Goal: Check status: Check status

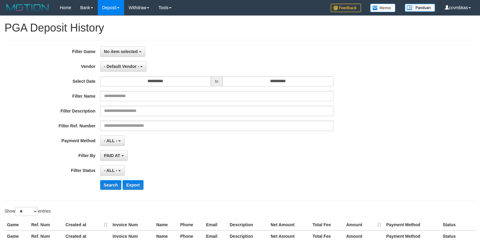
select select
select select "**"
click at [131, 51] on span "No item selected" at bounding box center [121, 51] width 34 height 5
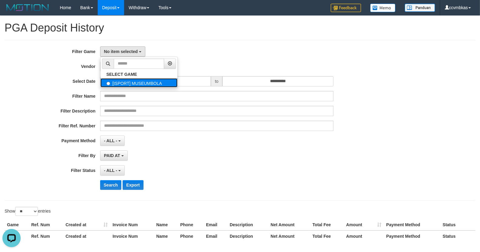
click at [140, 80] on label "[ISPORT] MUSEUMBOLA" at bounding box center [139, 82] width 77 height 9
select select "****"
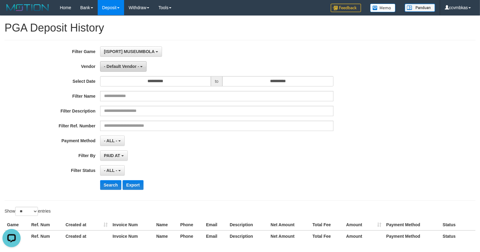
click at [124, 65] on span "- Default Vendor -" at bounding box center [121, 66] width 35 height 5
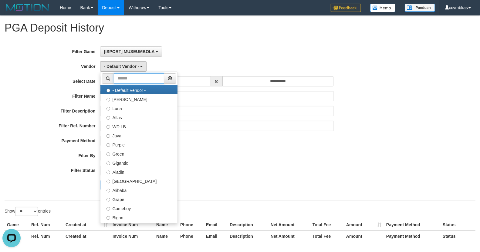
click at [135, 79] on input "text" at bounding box center [139, 78] width 50 height 10
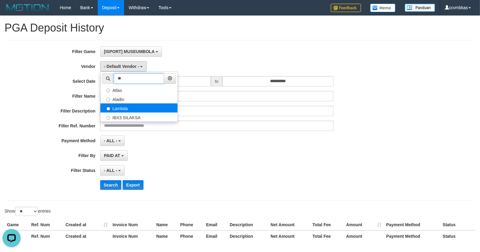
type input "**"
click at [133, 107] on label "Lambda" at bounding box center [139, 108] width 77 height 9
select select "**********"
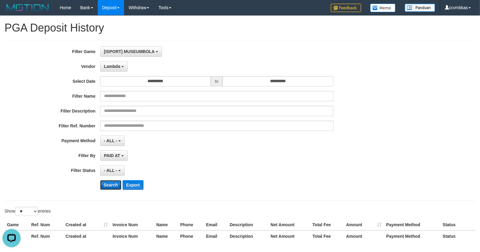
click at [112, 183] on button "Search" at bounding box center [111, 185] width 22 height 10
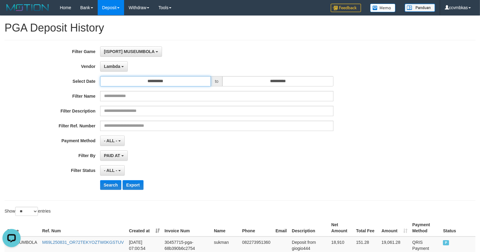
click at [168, 82] on input "**********" at bounding box center [155, 81] width 111 height 10
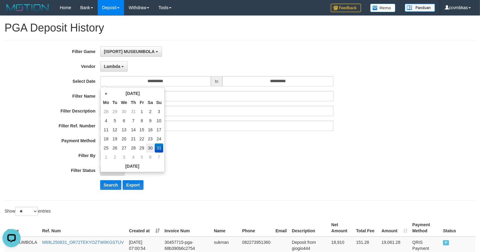
click at [151, 148] on td "30" at bounding box center [150, 148] width 9 height 9
type input "**********"
click at [284, 82] on input "**********" at bounding box center [278, 81] width 111 height 10
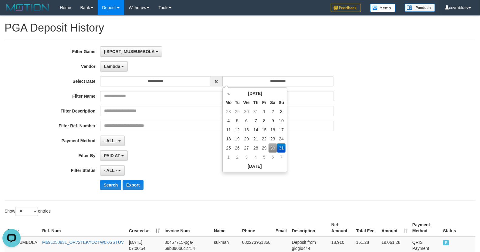
click at [275, 146] on td "30" at bounding box center [273, 148] width 9 height 9
type input "**********"
click at [112, 184] on button "Search" at bounding box center [111, 185] width 22 height 10
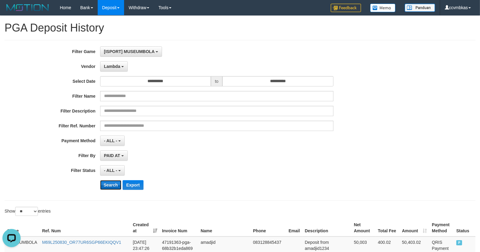
click at [114, 186] on button "Search" at bounding box center [111, 185] width 22 height 10
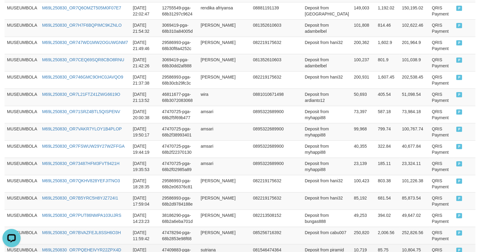
scroll to position [421, 0]
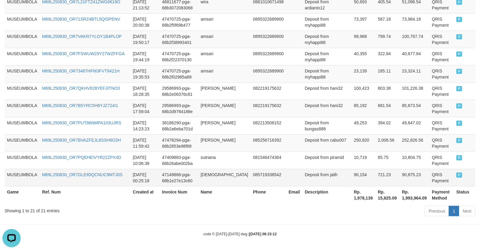
click at [352, 172] on td "90,154" at bounding box center [364, 177] width 24 height 17
copy td "90,154"
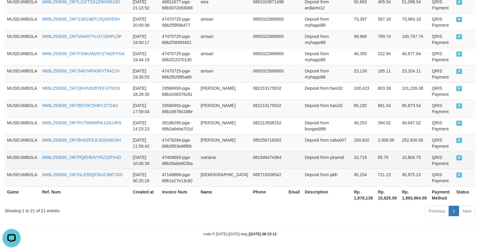
click at [376, 158] on td "85.75" at bounding box center [388, 160] width 24 height 17
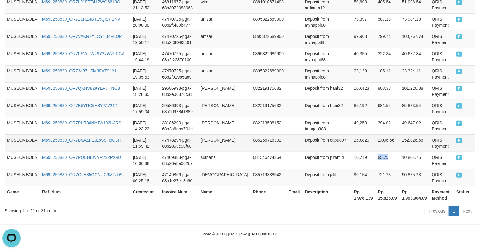
copy td "85.75"
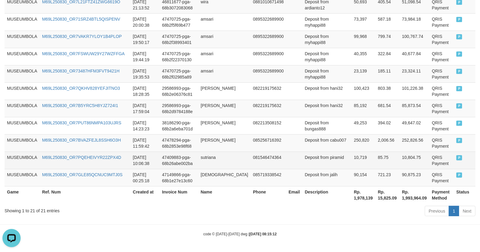
click at [352, 156] on td "10,719" at bounding box center [364, 160] width 24 height 17
click at [352, 155] on td "10,719" at bounding box center [364, 160] width 24 height 17
copy td "10,719"
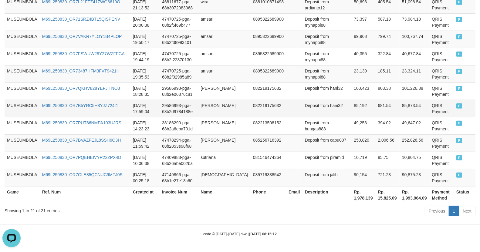
click at [352, 100] on td "85,192" at bounding box center [364, 108] width 24 height 17
copy td "85,192"
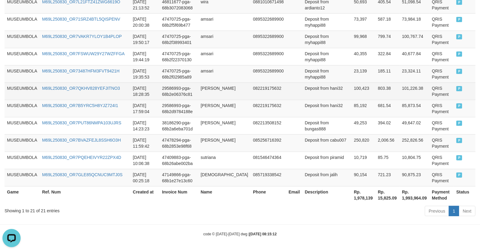
click at [352, 83] on td "100,423" at bounding box center [364, 91] width 24 height 17
copy td "100,423"
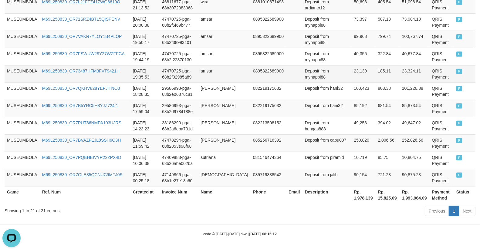
click at [352, 65] on td "23,139" at bounding box center [364, 73] width 24 height 17
copy td "23,139"
click at [352, 65] on td "23,139" at bounding box center [364, 73] width 24 height 17
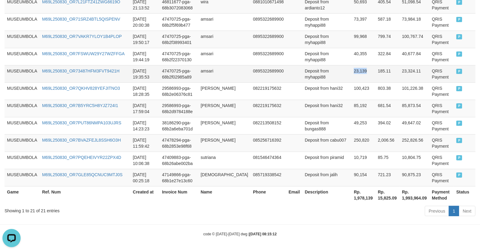
click at [352, 65] on td "23,139" at bounding box center [364, 73] width 24 height 17
copy td "23,139"
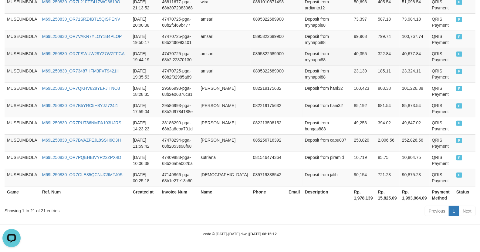
click at [352, 48] on td "40,355" at bounding box center [364, 56] width 24 height 17
copy td "40,355"
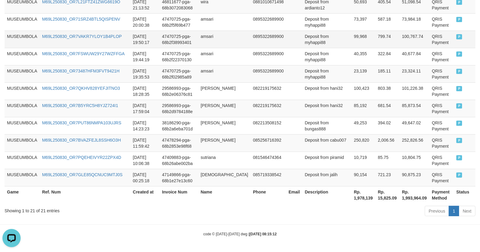
click at [352, 31] on td "99,968" at bounding box center [364, 39] width 24 height 17
copy td "99,968"
click at [352, 65] on td "23,139" at bounding box center [364, 73] width 24 height 17
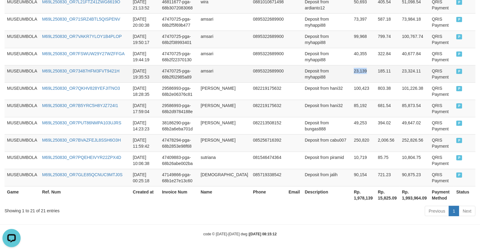
scroll to position [387, 0]
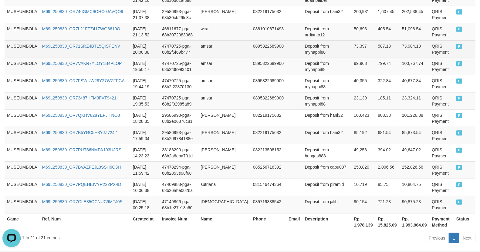
click at [352, 44] on td "73,397" at bounding box center [364, 48] width 24 height 17
copy td "73,397"
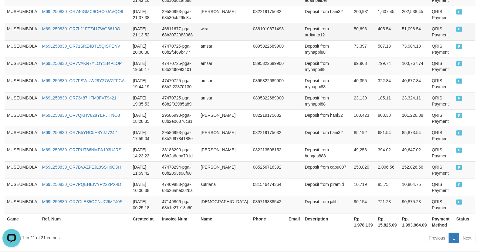
click at [352, 28] on td "50,693" at bounding box center [364, 31] width 24 height 17
click at [352, 64] on td "99,968" at bounding box center [364, 66] width 24 height 17
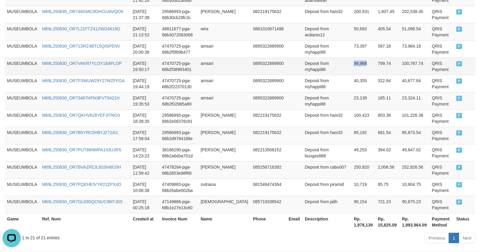
click at [352, 64] on td "99,968" at bounding box center [364, 66] width 24 height 17
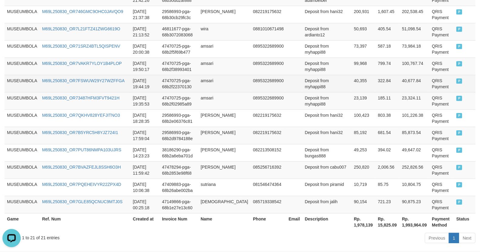
click at [352, 79] on td "40,355" at bounding box center [364, 83] width 24 height 17
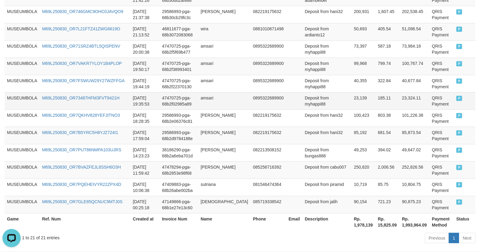
click at [352, 97] on td "23,139" at bounding box center [364, 100] width 24 height 17
click at [305, 104] on td "Deposit from myhappi88" at bounding box center [327, 100] width 49 height 17
click at [223, 97] on td "amsari" at bounding box center [224, 100] width 53 height 17
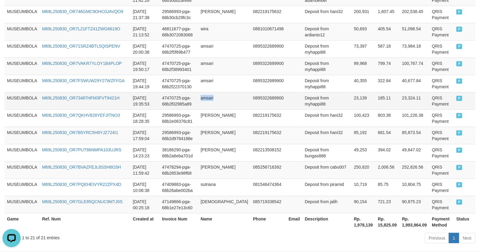
click at [223, 97] on td "amsari" at bounding box center [224, 100] width 53 height 17
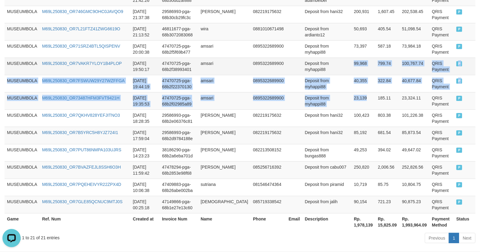
drag, startPoint x: 350, startPoint y: 100, endPoint x: 333, endPoint y: 64, distance: 40.1
click at [333, 64] on tbody "MUSEUMBOLA M69L250830_OR77UR6SGP66EKIQQV1 [DATE] 23:47:26 47191363-pga-68b32b1e…" at bounding box center [240, 32] width 471 height 364
